Goal: Find specific page/section: Find specific page/section

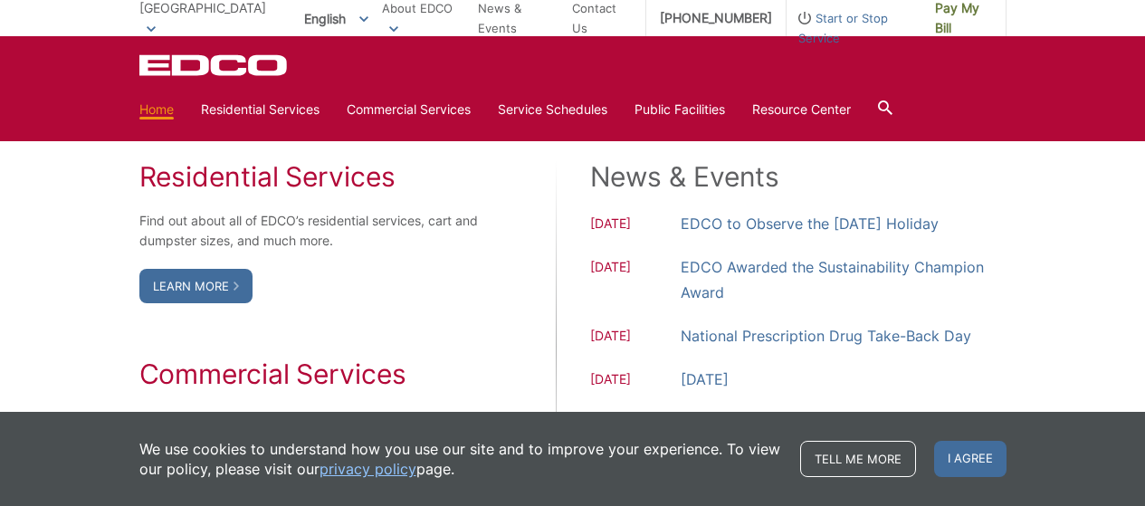
scroll to position [1448, 0]
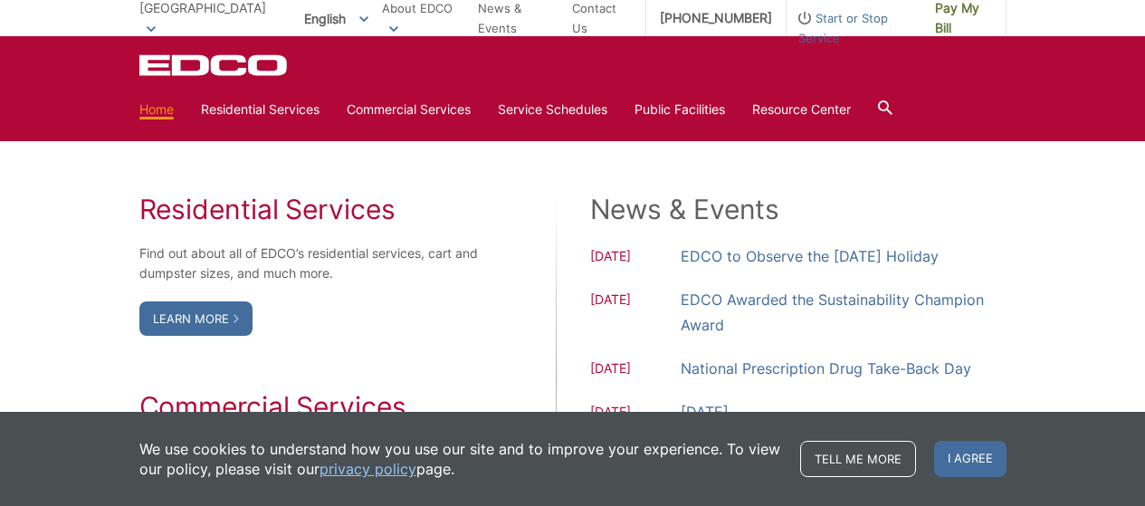
click at [416, 309] on div "Residential Services Find out about all of EDCO’s residential services, cart an…" at bounding box center [309, 375] width 341 height 365
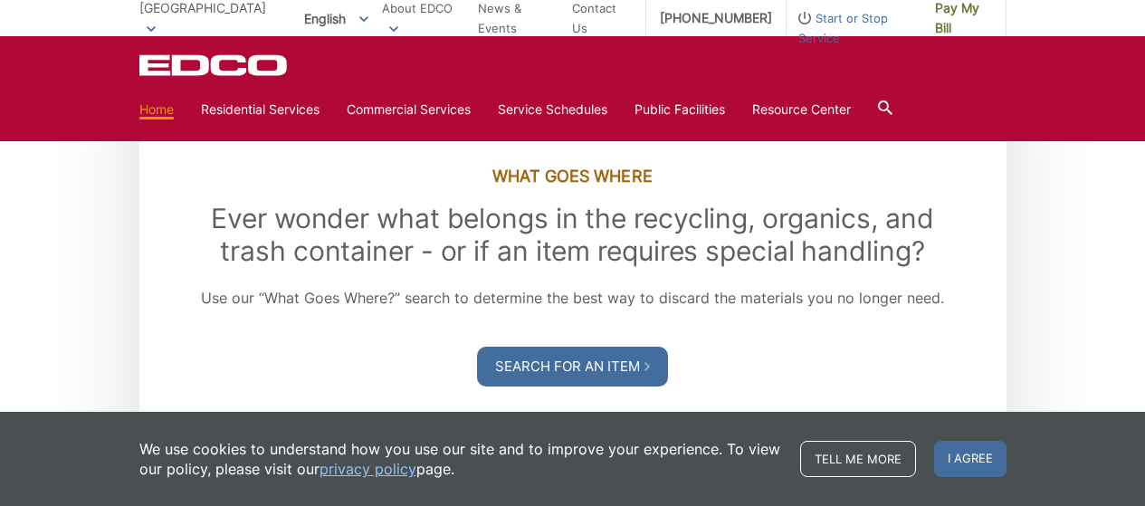
scroll to position [2081, 0]
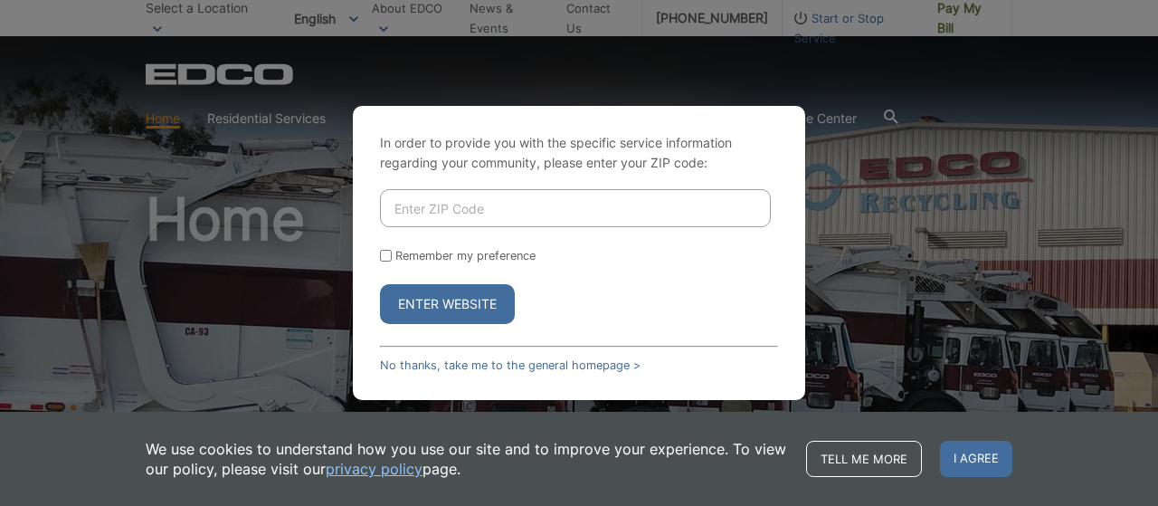
click at [452, 214] on input "Enter ZIP Code" at bounding box center [575, 208] width 391 height 38
type input "90820"
click at [388, 255] on input "Remember my preference" at bounding box center [386, 256] width 12 height 12
checkbox input "true"
drag, startPoint x: 441, startPoint y: 293, endPoint x: 594, endPoint y: 309, distance: 153.7
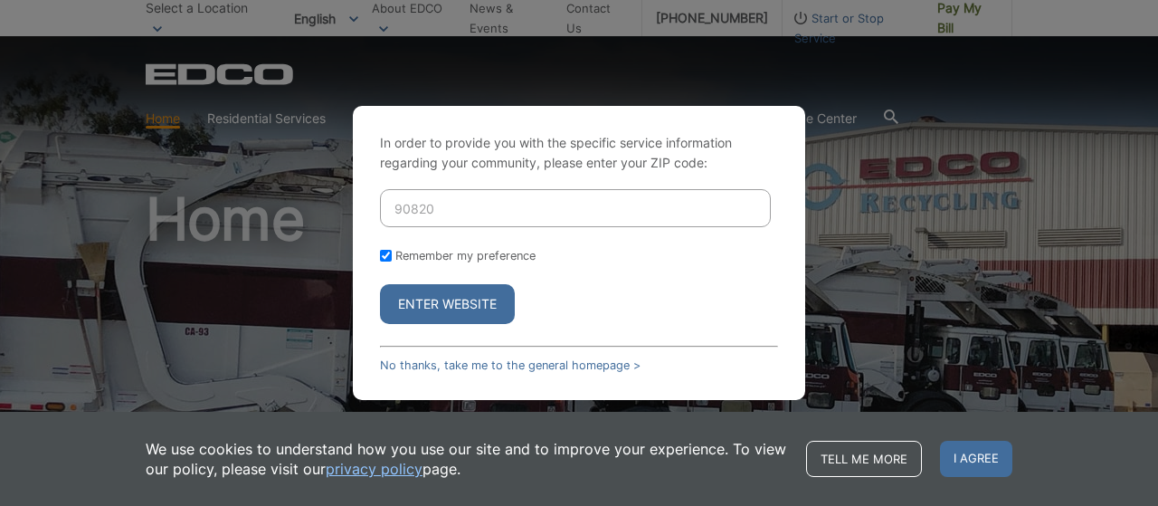
click at [441, 293] on button "Enter Website" at bounding box center [447, 304] width 135 height 40
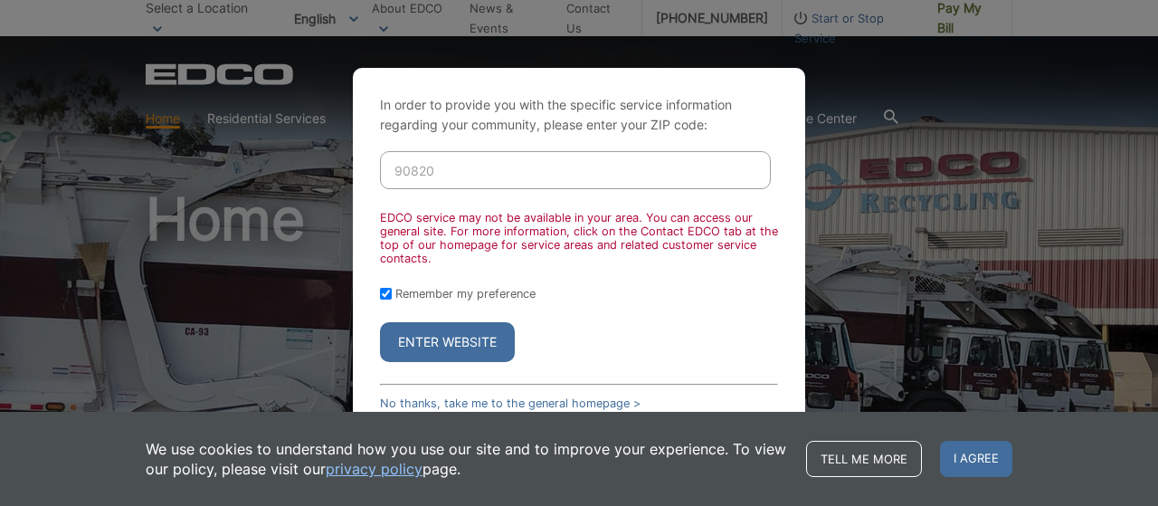
drag, startPoint x: 714, startPoint y: 354, endPoint x: 702, endPoint y: 337, distance: 20.8
click at [713, 353] on div "Enter Website" at bounding box center [579, 342] width 398 height 40
click at [992, 455] on span "I agree" at bounding box center [976, 459] width 72 height 36
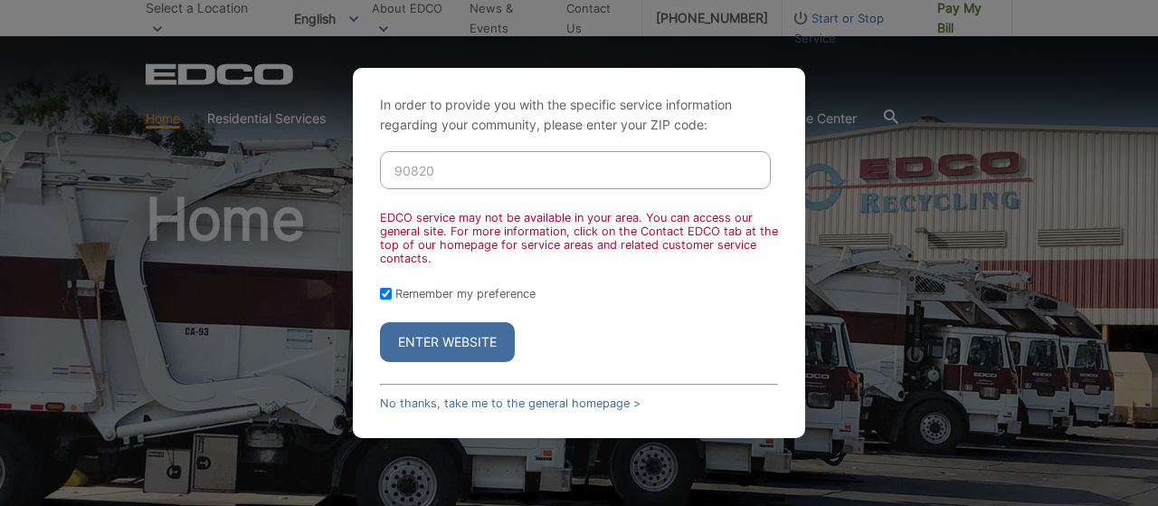
click at [454, 345] on button "Enter Website" at bounding box center [447, 342] width 135 height 40
click at [491, 391] on div "In order to provide you with the specific service information regarding your co…" at bounding box center [579, 253] width 452 height 370
click at [494, 161] on input "90820" at bounding box center [575, 170] width 391 height 38
drag, startPoint x: 494, startPoint y: 161, endPoint x: 0, endPoint y: 161, distance: 494.0
click at [0, 161] on div "In order to provide you with the specific service information regarding your co…" at bounding box center [579, 253] width 1158 height 506
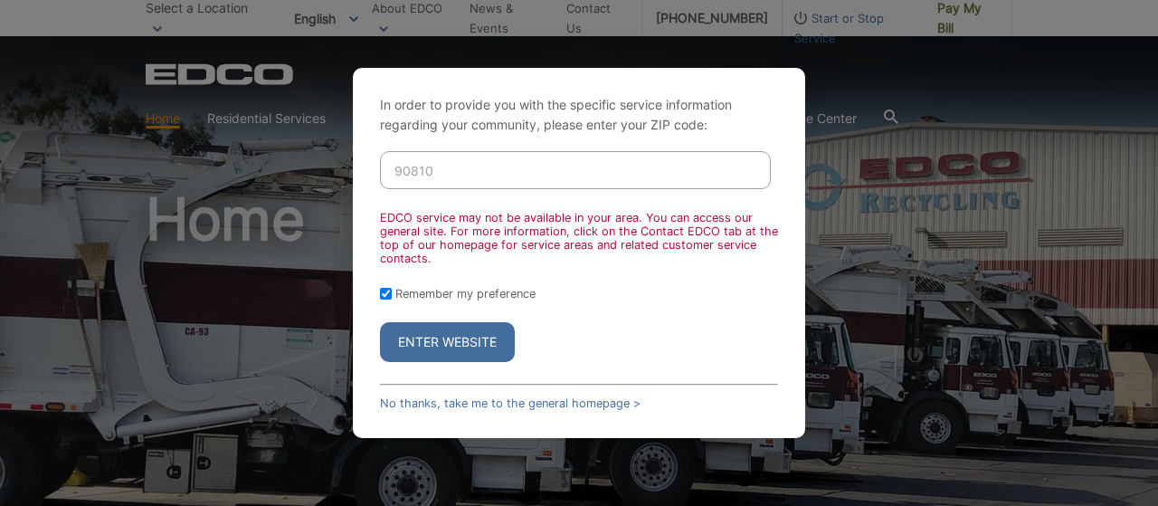
type input "90810"
click at [380, 322] on button "Enter Website" at bounding box center [447, 342] width 135 height 40
